Goal: Information Seeking & Learning: Learn about a topic

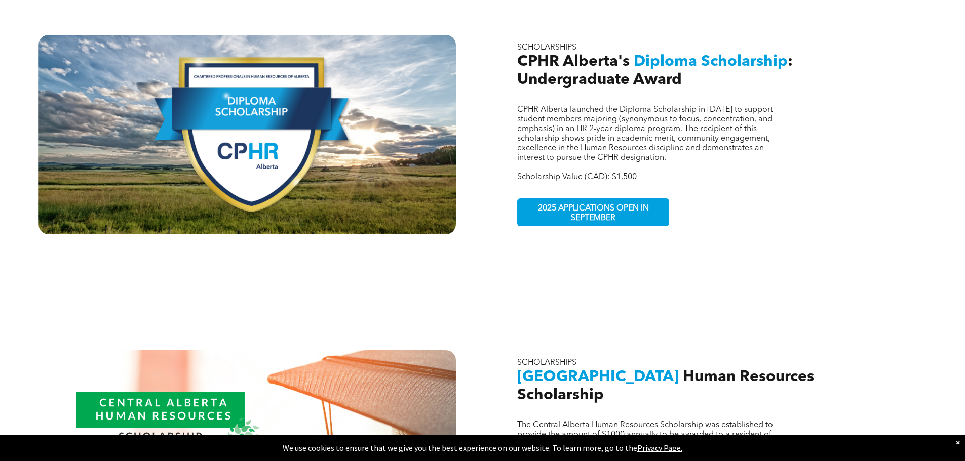
scroll to position [733, 0]
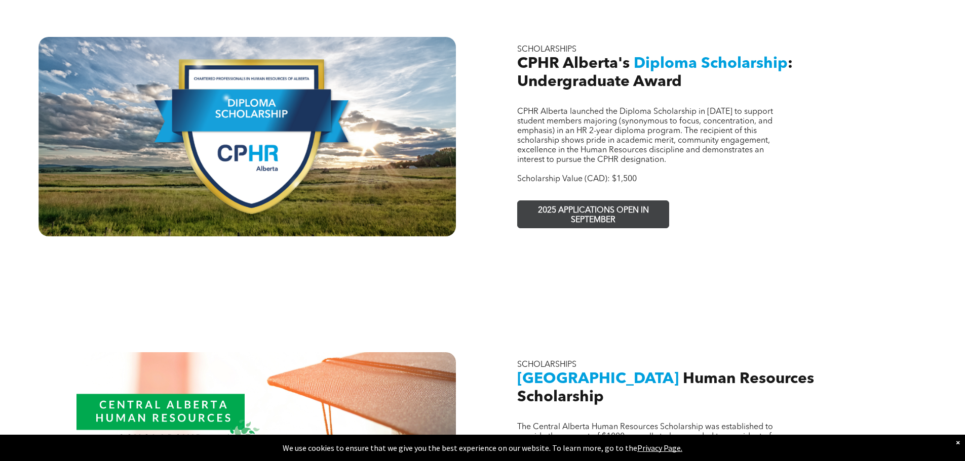
click at [596, 201] on span "2025 APPLICATIONS OPEN IN SEPTEMBER" at bounding box center [593, 215] width 148 height 29
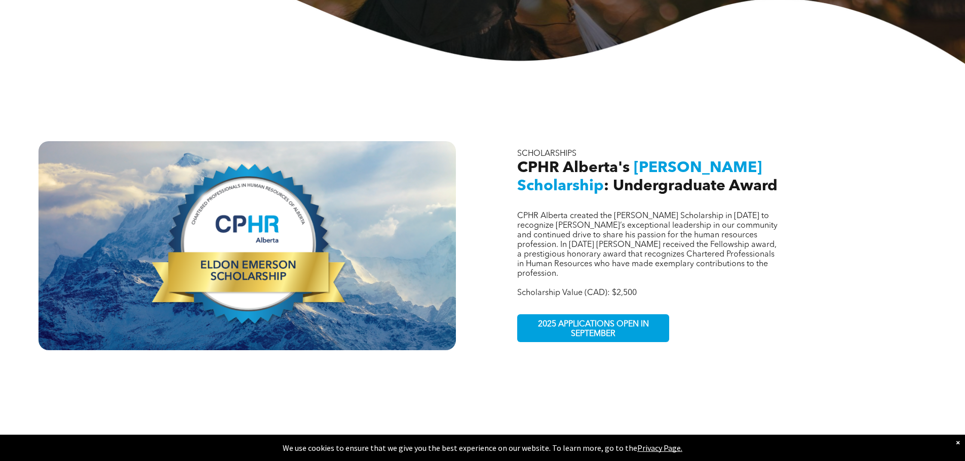
scroll to position [328, 0]
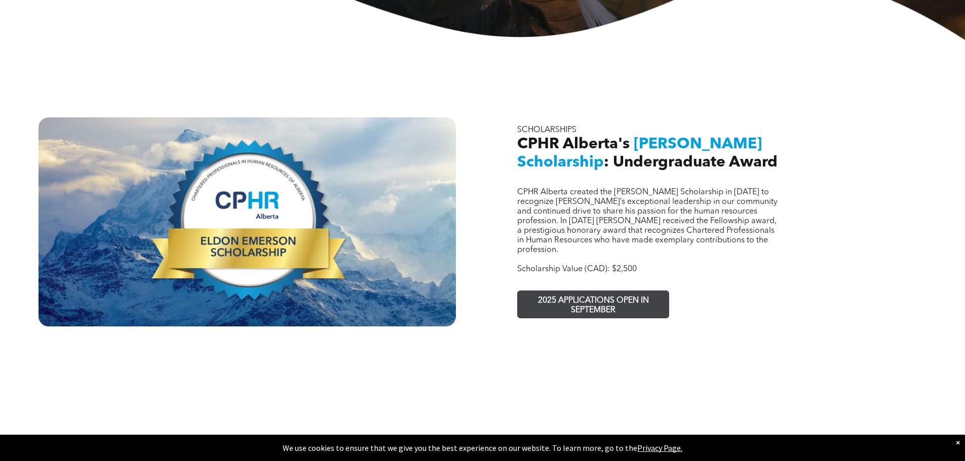
click at [580, 291] on span "2025 APPLICATIONS OPEN IN SEPTEMBER" at bounding box center [593, 305] width 148 height 29
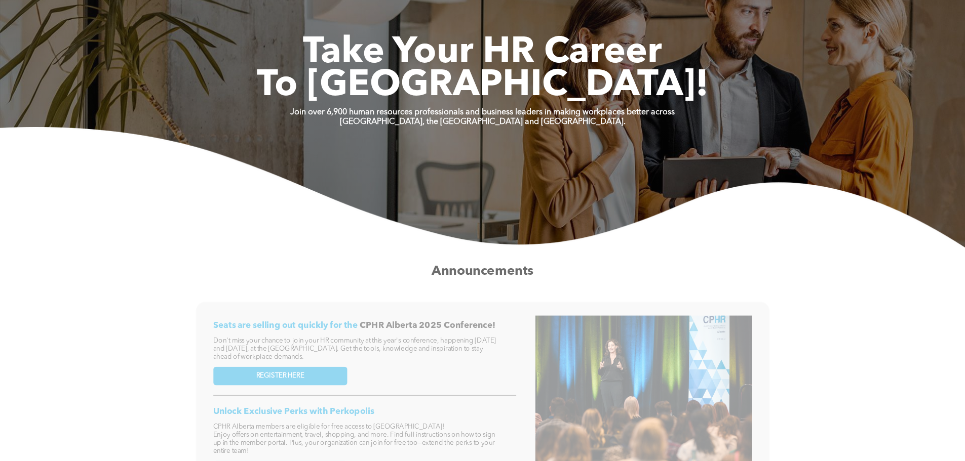
scroll to position [304, 0]
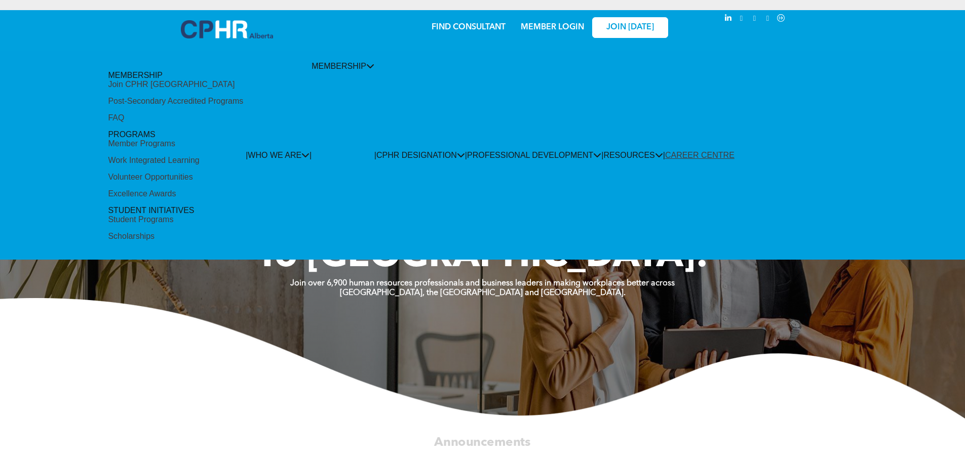
click at [154, 232] on div "Scholarships" at bounding box center [131, 236] width 47 height 9
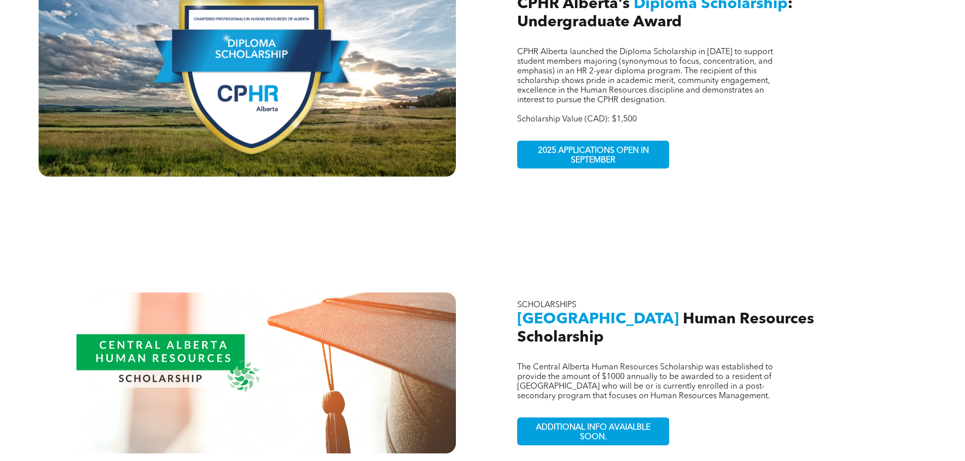
scroll to position [810, 0]
